Goal: Task Accomplishment & Management: Complete application form

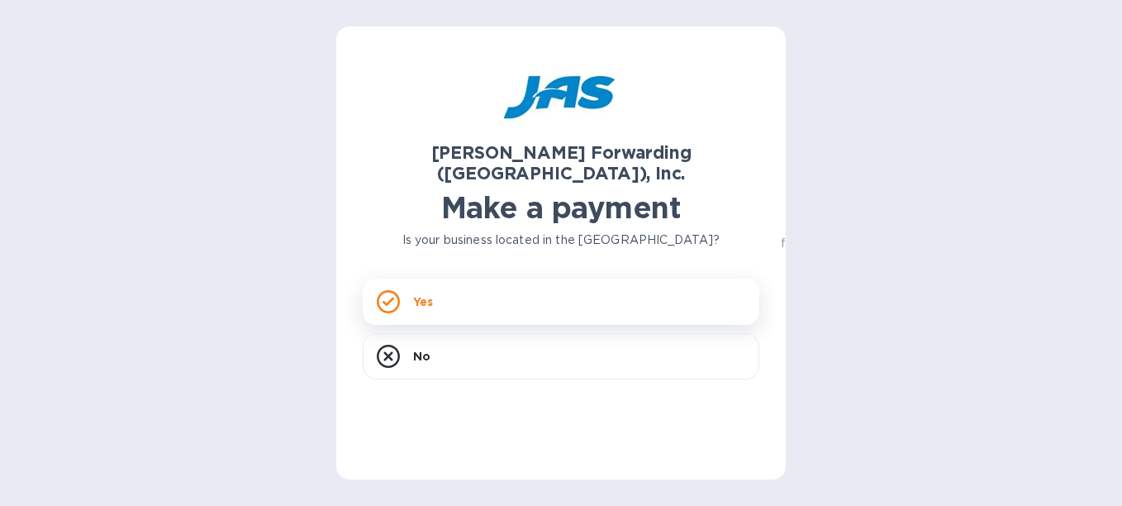
click at [435, 287] on div "Yes" at bounding box center [561, 302] width 397 height 46
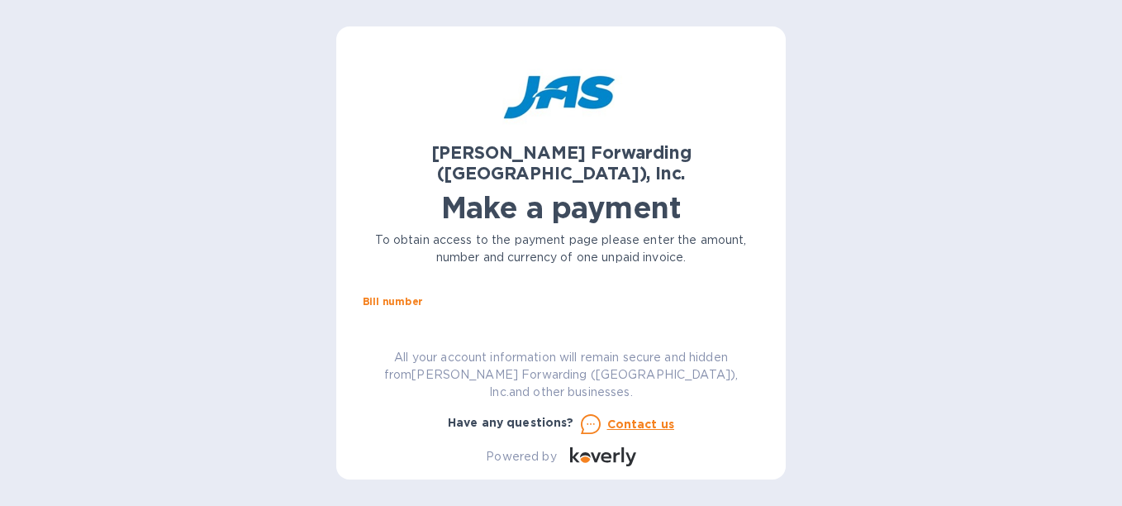
click at [451, 309] on input "text" at bounding box center [567, 321] width 383 height 25
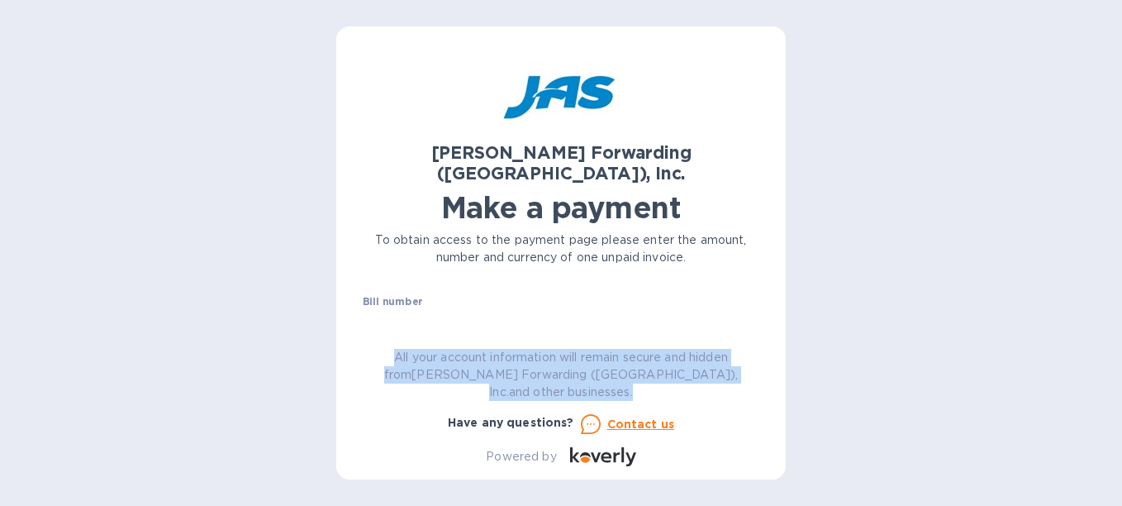
drag, startPoint x: 720, startPoint y: 394, endPoint x: 381, endPoint y: 375, distance: 339.4
click at [381, 375] on p "All your account information will remain secure and hidden from JAS Forwarding …" at bounding box center [561, 375] width 397 height 52
copy p "All your account information will remain secure and hidden from JAS Forwarding …"
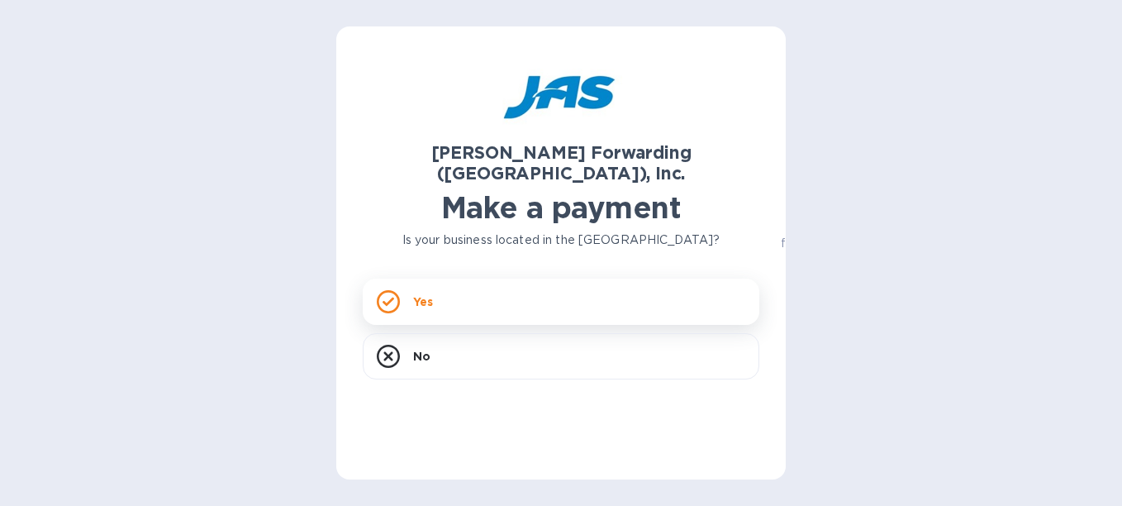
click at [428, 290] on div "Yes" at bounding box center [561, 302] width 397 height 46
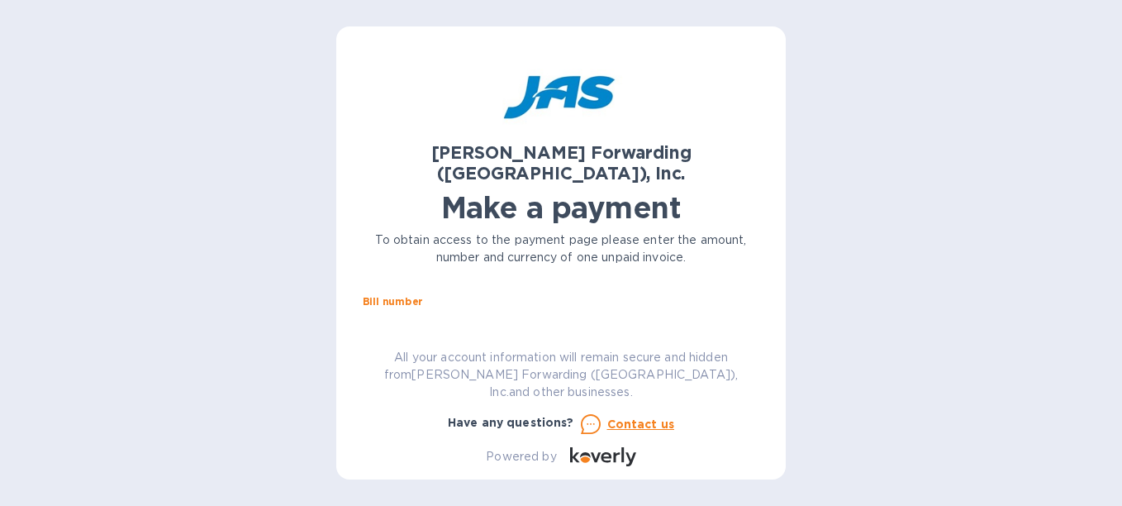
click at [752, 309] on input "text" at bounding box center [567, 321] width 383 height 25
